Goal: Navigation & Orientation: Find specific page/section

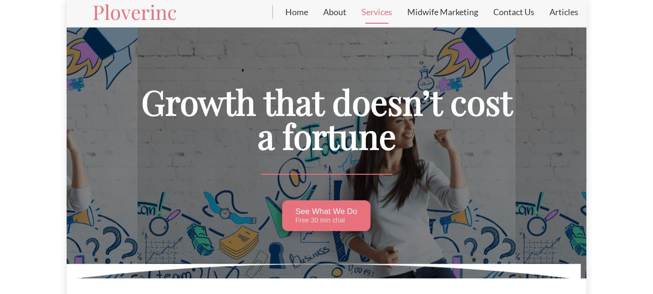
click at [389, 11] on link "Services" at bounding box center [377, 12] width 46 height 24
